Goal: Complete application form

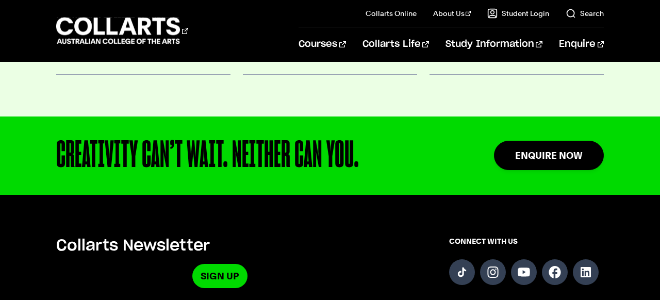
scroll to position [834, 0]
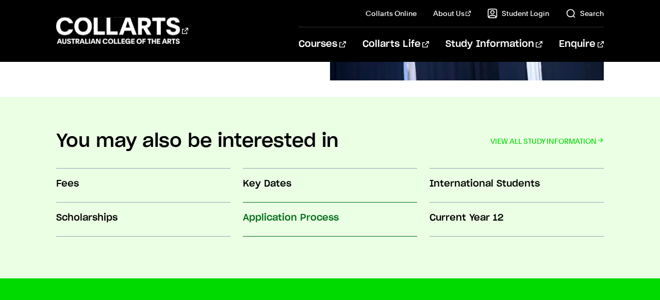
click at [299, 215] on h3 "Application Process" at bounding box center [330, 217] width 174 height 13
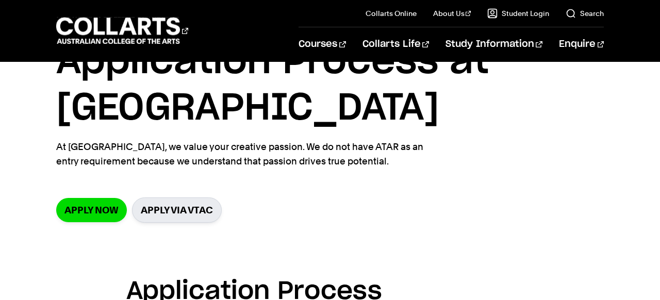
scroll to position [62, 0]
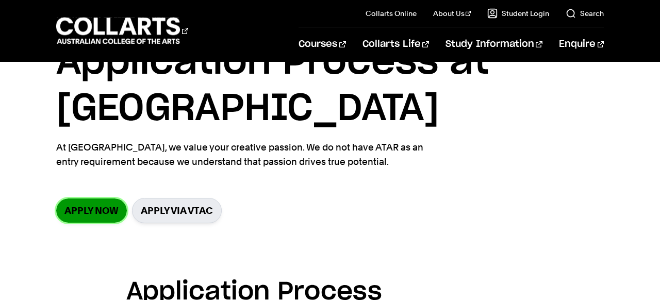
click at [84, 208] on link "Apply now" at bounding box center [91, 211] width 71 height 24
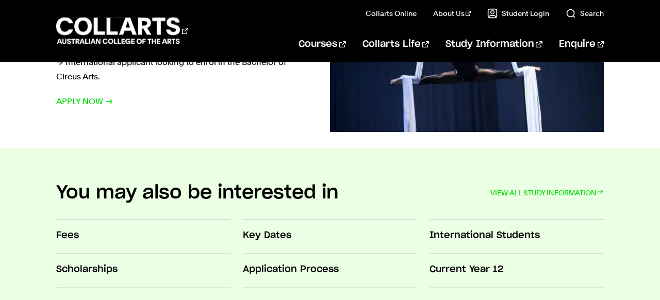
scroll to position [785, 0]
